Goal: Find specific page/section: Find specific page/section

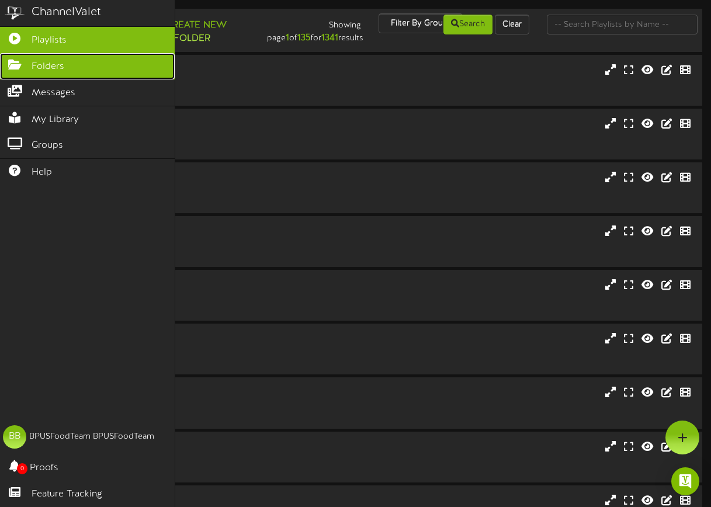
click at [23, 68] on link "Folders" at bounding box center [87, 66] width 175 height 26
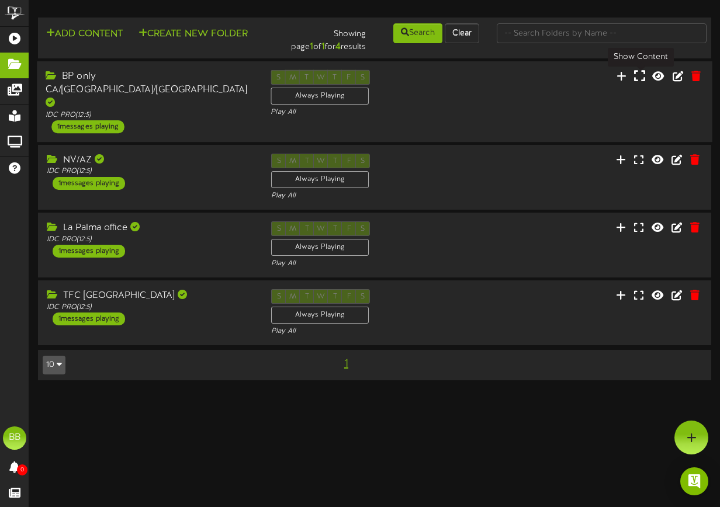
click at [638, 75] on icon at bounding box center [639, 75] width 11 height 13
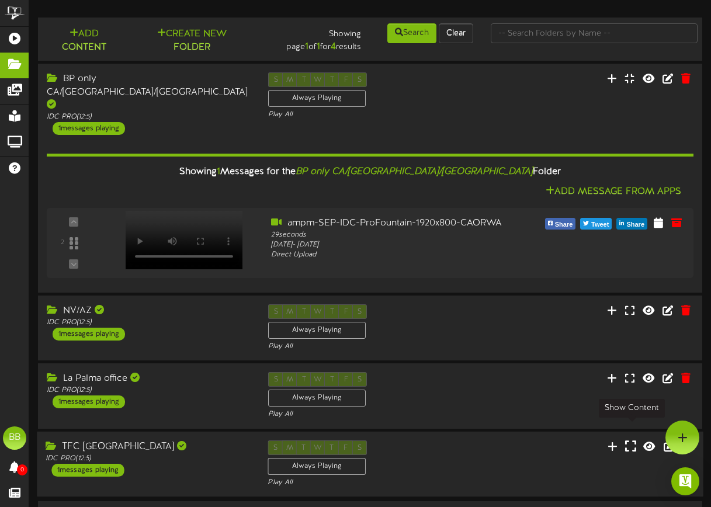
click at [628, 439] on icon at bounding box center [630, 445] width 11 height 13
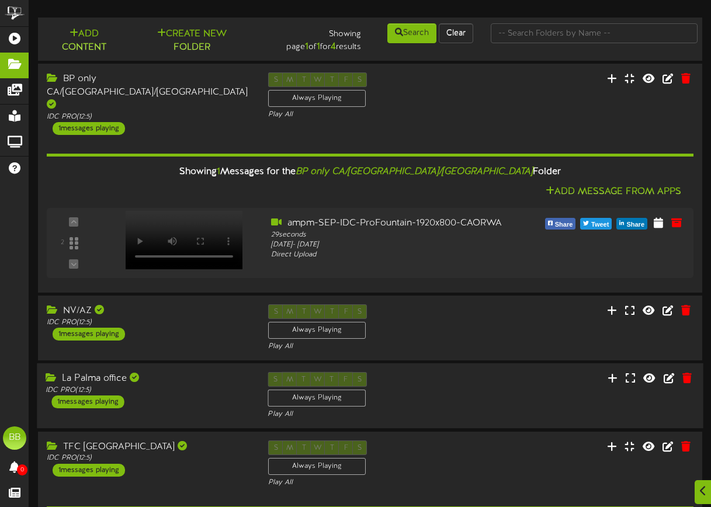
scroll to position [169, 0]
